Goal: Task Accomplishment & Management: Complete application form

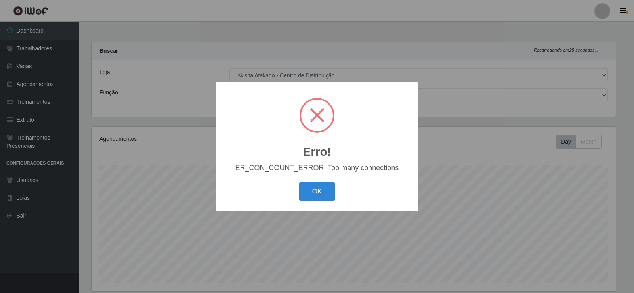
select select "425"
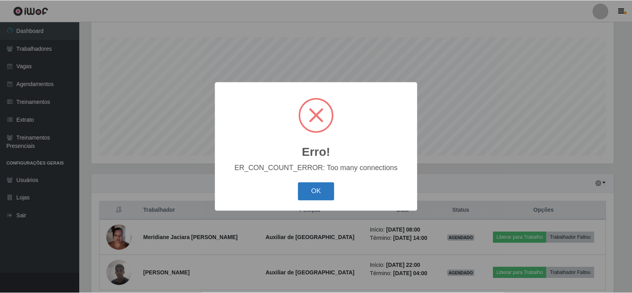
scroll to position [165, 524]
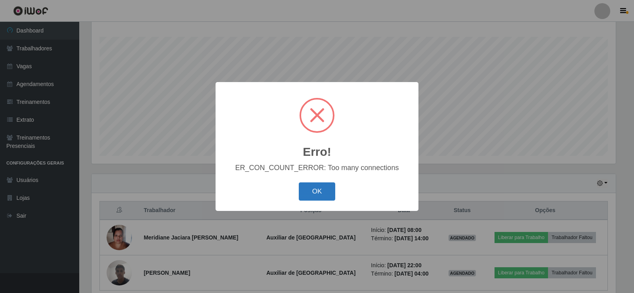
click at [310, 196] on button "OK" at bounding box center [317, 191] width 37 height 19
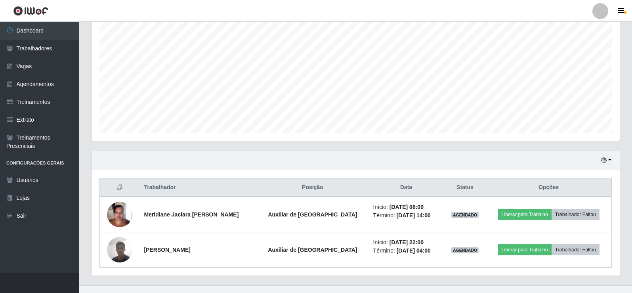
scroll to position [163, 0]
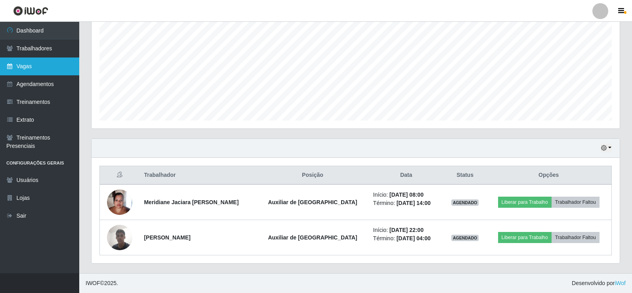
click at [46, 63] on link "Vagas" at bounding box center [39, 66] width 79 height 18
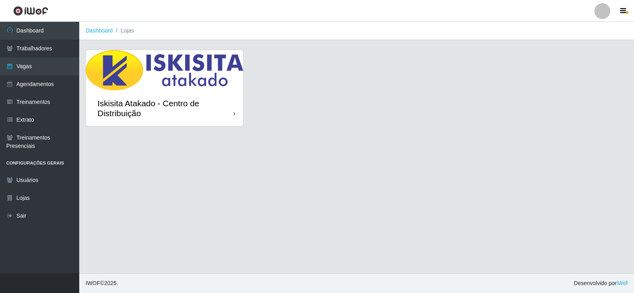
click at [151, 73] on img at bounding box center [165, 70] width 158 height 40
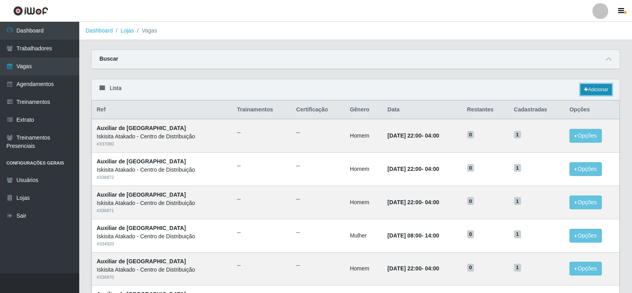
click at [598, 91] on link "Adicionar" at bounding box center [596, 89] width 31 height 11
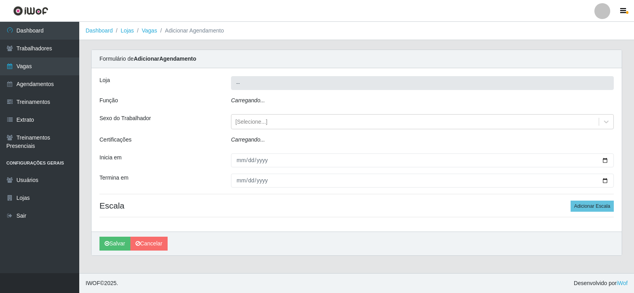
type input "Iskisita Atakado - Centro de Distribuição"
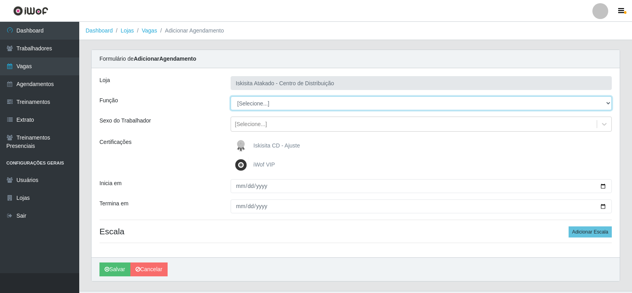
click at [270, 105] on select "[Selecione...] Auxiliar de Estoque Auxiliar de Estoque + Auxiliar de Estoque ++…" at bounding box center [421, 103] width 381 height 14
select select "75"
click at [231, 96] on select "[Selecione...] Auxiliar de Estoque Auxiliar de Estoque + Auxiliar de Estoque ++…" at bounding box center [421, 103] width 381 height 14
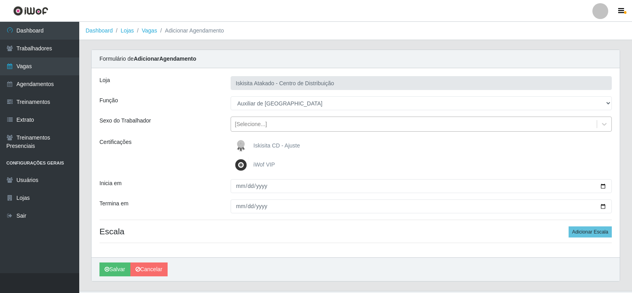
click at [265, 123] on div "[Selecione...]" at bounding box center [251, 124] width 32 height 8
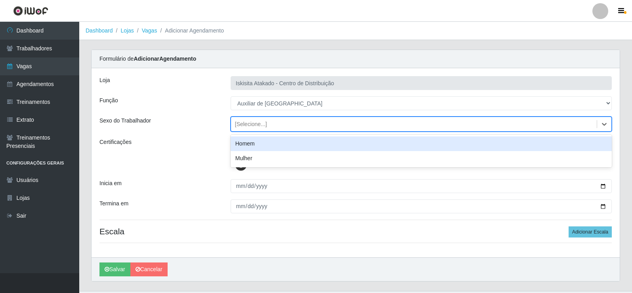
click at [252, 142] on div "Homem" at bounding box center [421, 143] width 381 height 15
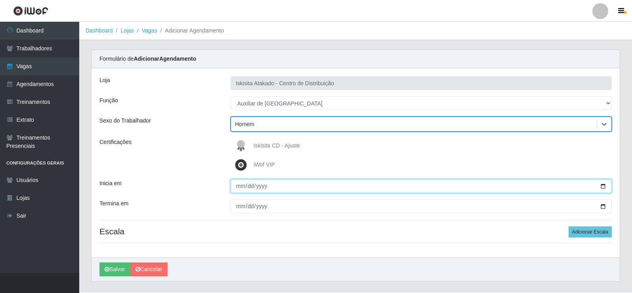
click at [237, 187] on input "Inicia em" at bounding box center [421, 186] width 381 height 14
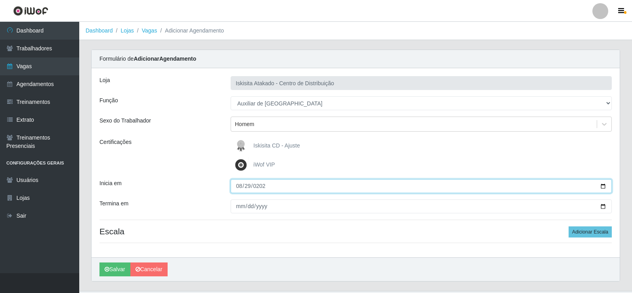
type input "[DATE]"
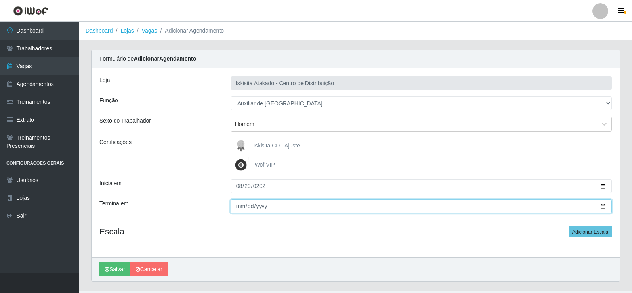
click at [236, 207] on input "Termina em" at bounding box center [421, 206] width 381 height 14
type input "[DATE]"
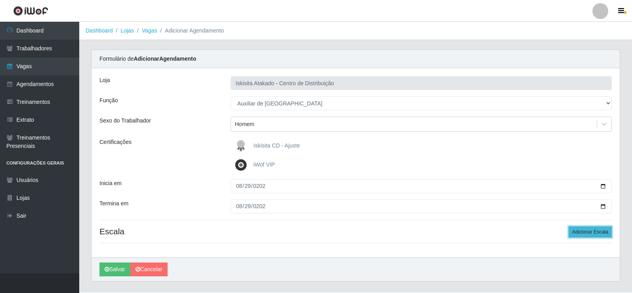
click at [585, 231] on button "Adicionar Escala" at bounding box center [590, 231] width 43 height 11
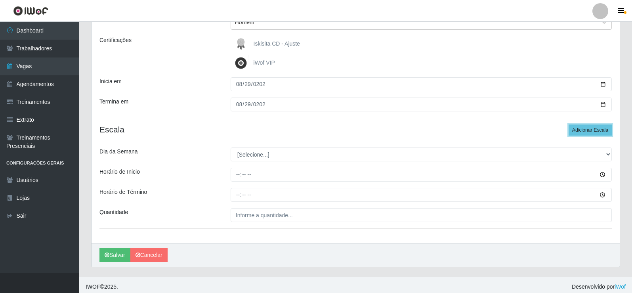
scroll to position [105, 0]
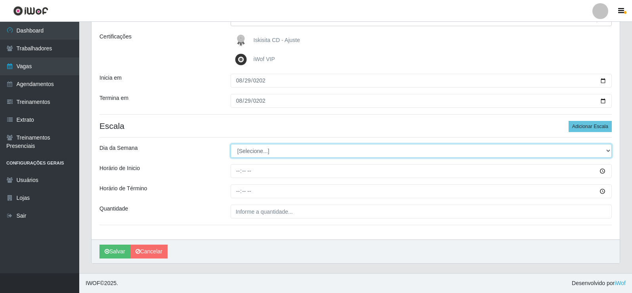
click at [255, 150] on select "[Selecione...] Segunda Terça Quarta Quinta Sexta Sábado Domingo" at bounding box center [421, 151] width 381 height 14
select select "5"
click at [231, 144] on select "[Selecione...] Segunda Terça Quarta Quinta Sexta Sábado Domingo" at bounding box center [421, 151] width 381 height 14
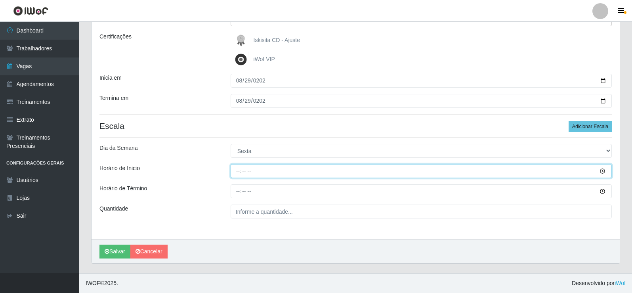
click at [237, 171] on input "Horário de Inicio" at bounding box center [421, 171] width 381 height 14
type input "08:00"
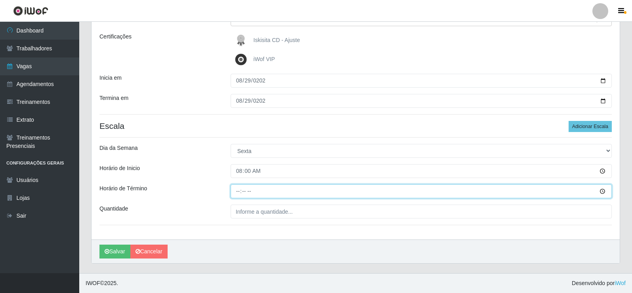
click at [238, 190] on input "Horário de Término" at bounding box center [421, 191] width 381 height 14
type input "14:00"
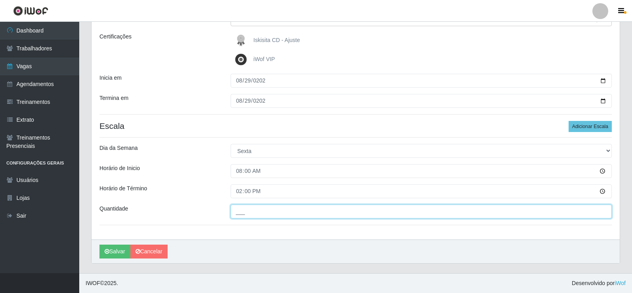
click at [252, 213] on input "___" at bounding box center [421, 212] width 381 height 14
type input "5__"
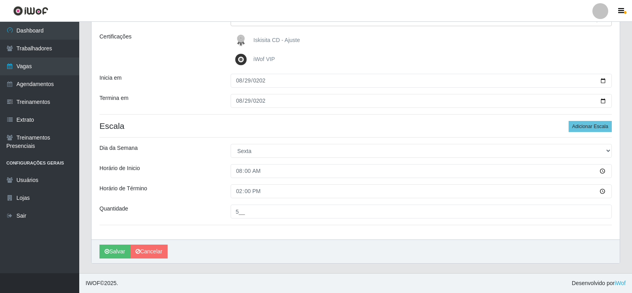
click at [134, 121] on div "[PERSON_NAME] Atakado - Centro de Distribuição Função [Selecione...] Auxiliar d…" at bounding box center [356, 101] width 528 height 277
click at [159, 251] on link "Cancelar" at bounding box center [148, 252] width 37 height 14
